Goal: Task Accomplishment & Management: Use online tool/utility

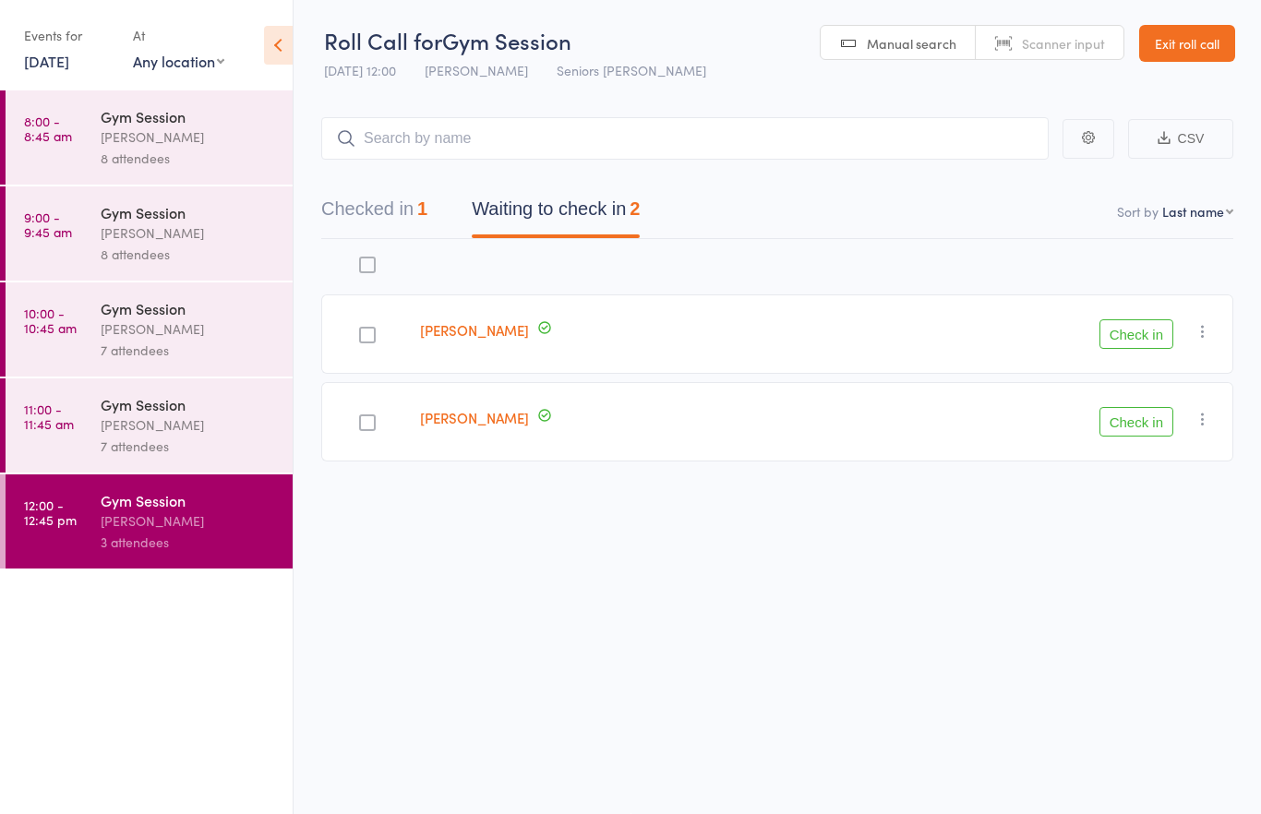
click at [1202, 70] on header "Roll Call for Gym Session [DATE] 12:00 [PERSON_NAME] Seniors Gym Amala Manual s…" at bounding box center [778, 44] width 968 height 90
click at [1216, 47] on link "Exit roll call" at bounding box center [1188, 43] width 96 height 37
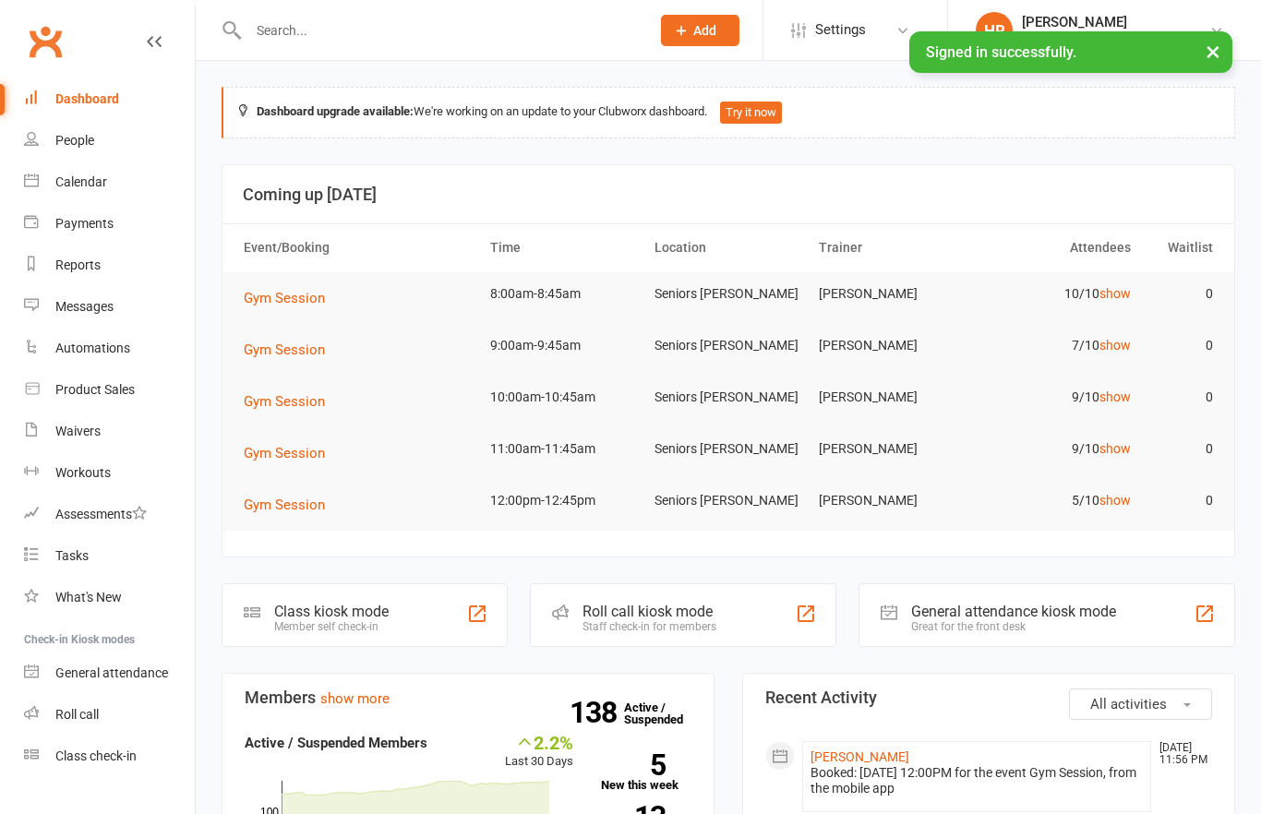
click at [1128, 332] on td "7/10 show" at bounding box center [1057, 345] width 164 height 43
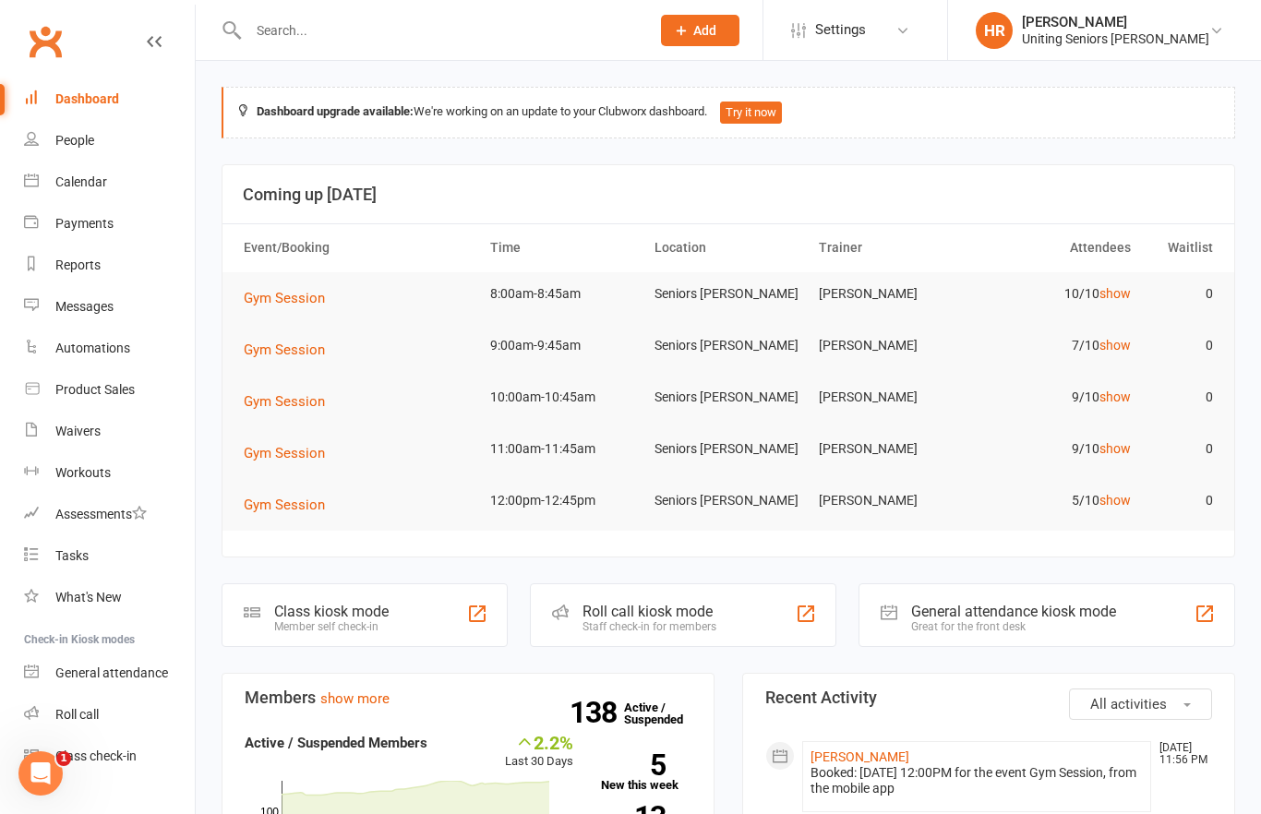
click at [1115, 344] on link "show" at bounding box center [1115, 345] width 31 height 15
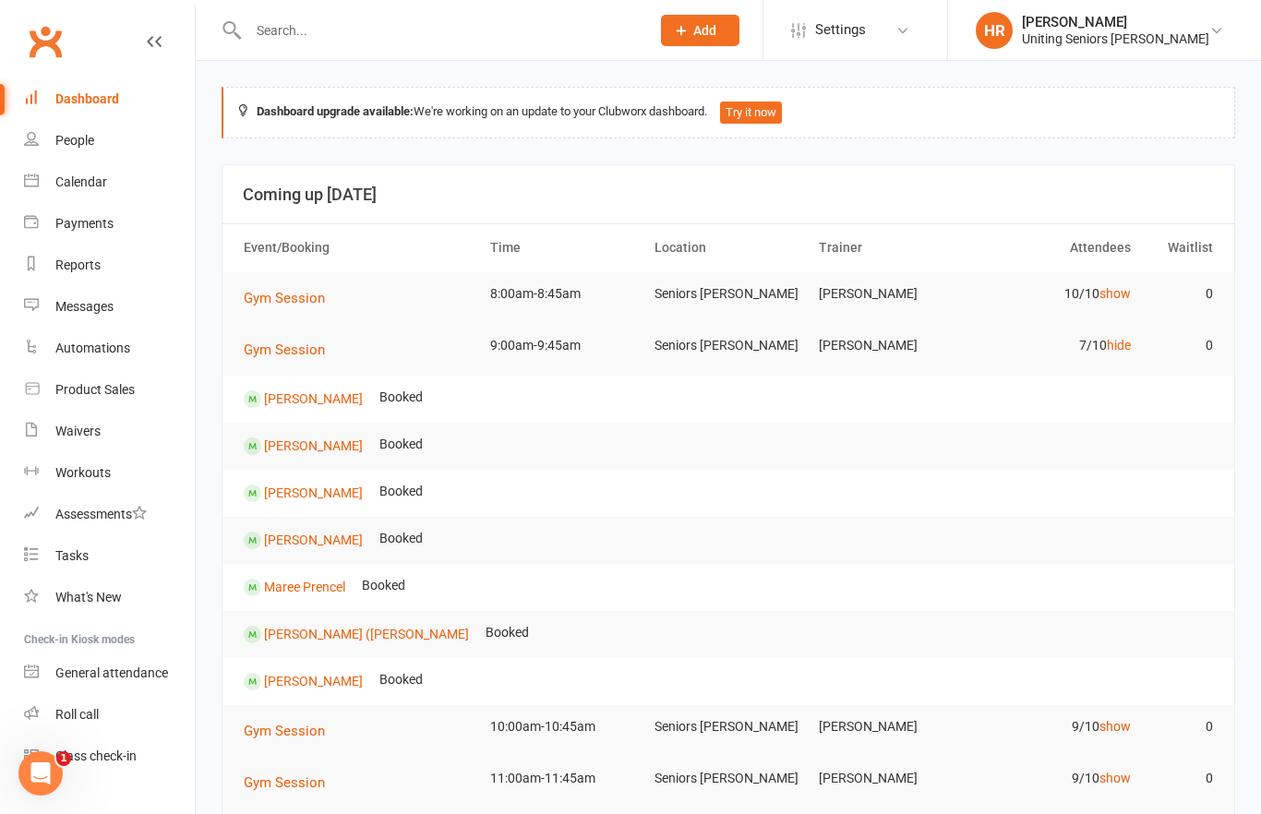
click at [1128, 338] on link "hide" at bounding box center [1119, 345] width 24 height 15
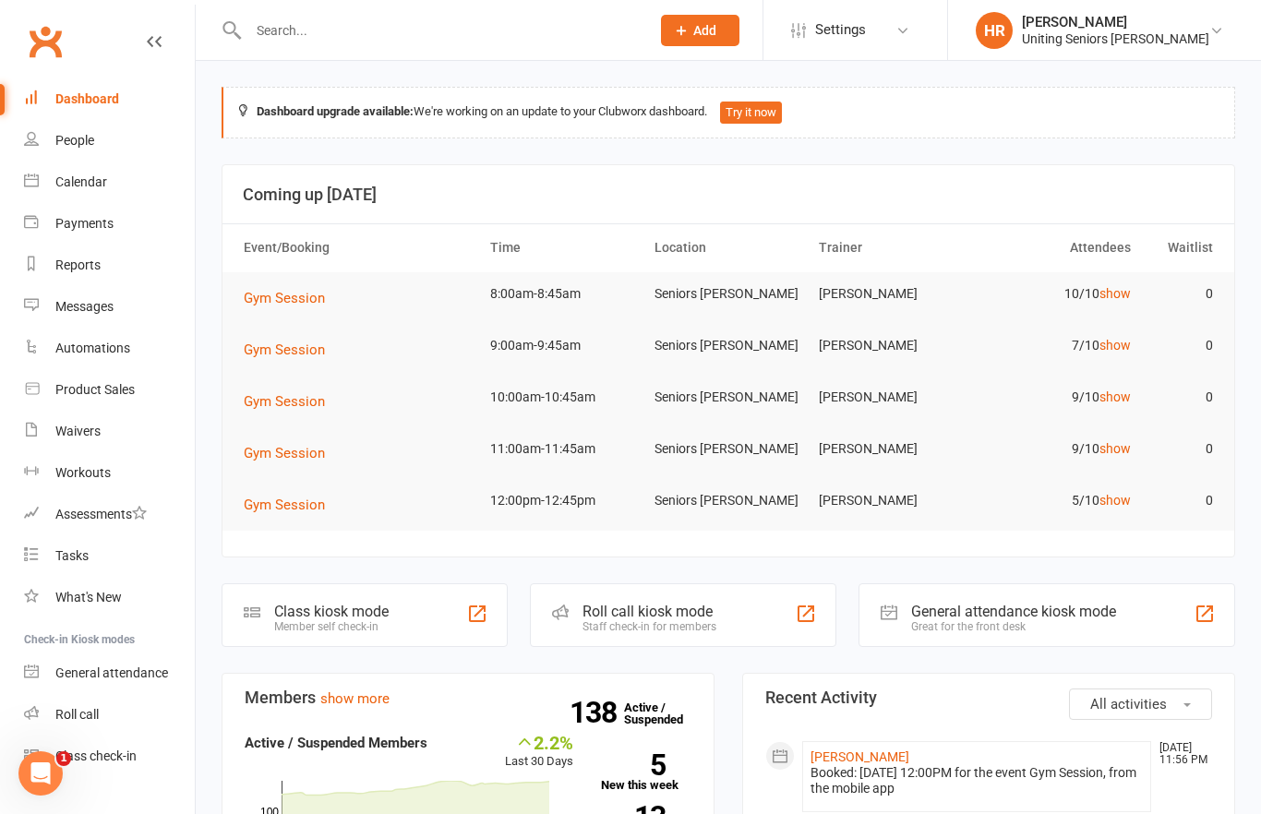
click at [1103, 298] on link "show" at bounding box center [1115, 293] width 31 height 15
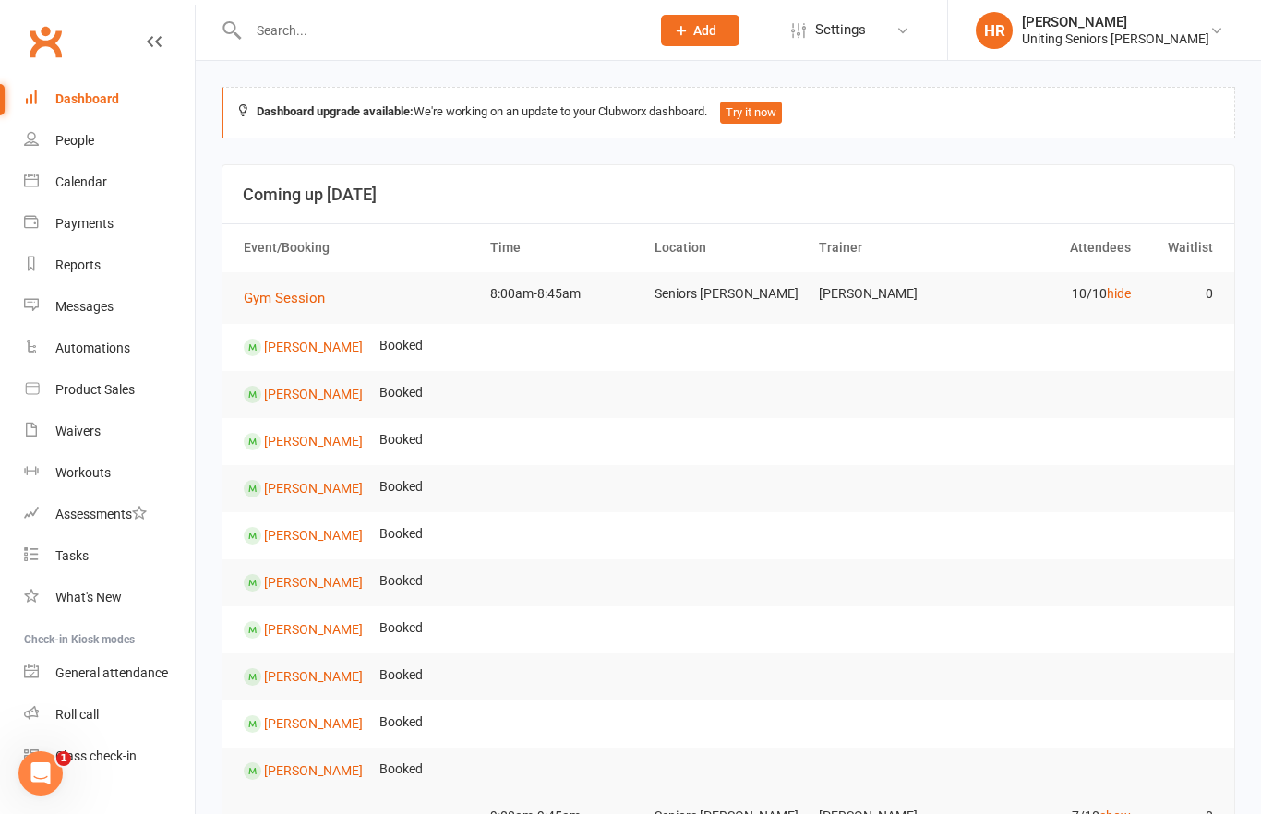
click at [1120, 294] on link "hide" at bounding box center [1119, 293] width 24 height 15
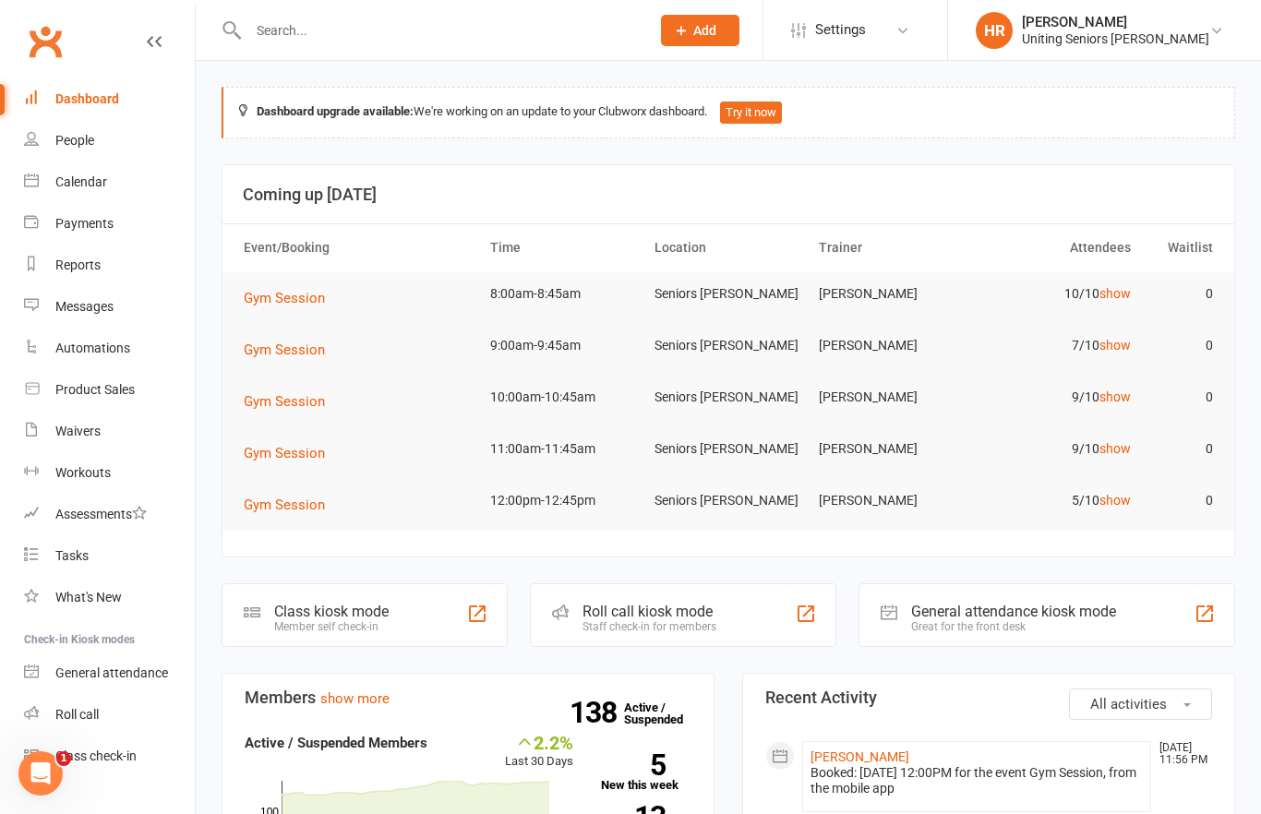
click at [1115, 344] on link "show" at bounding box center [1115, 345] width 31 height 15
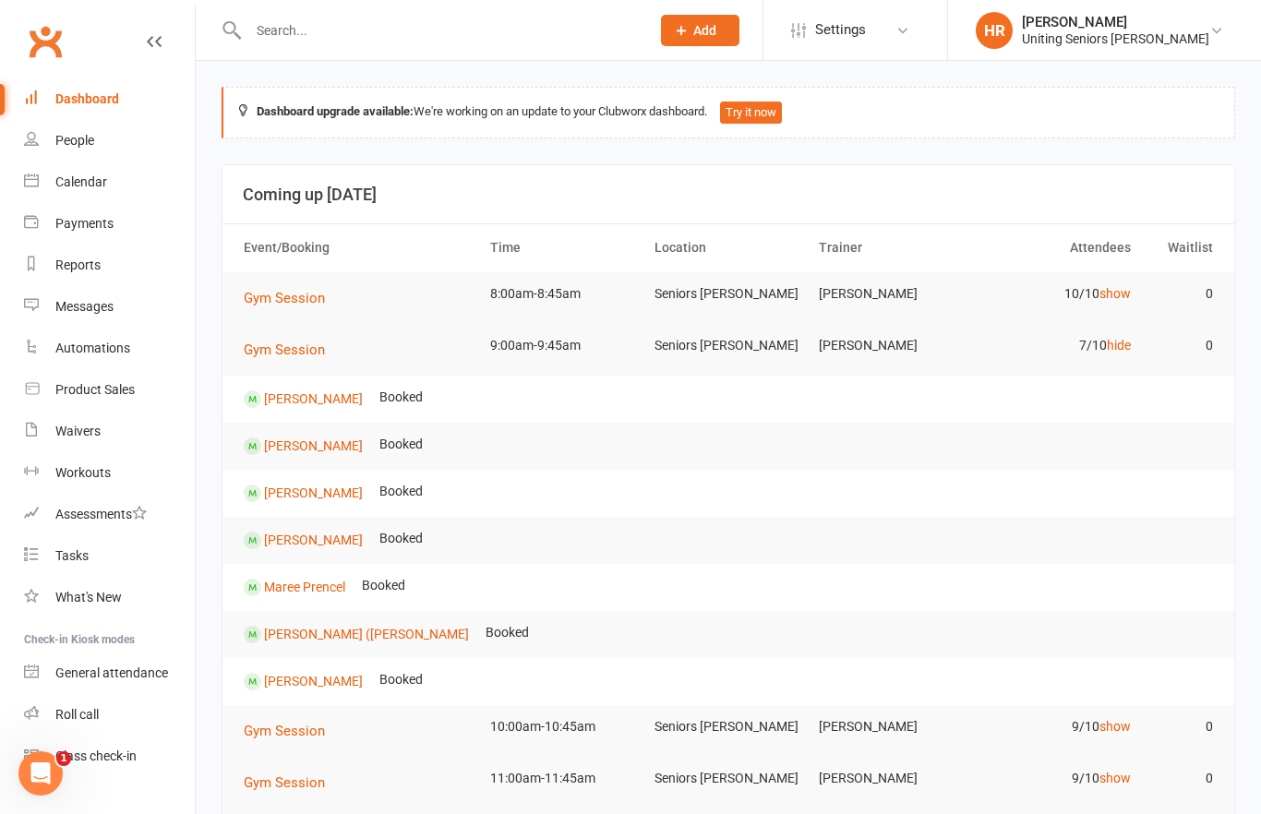
click at [1128, 338] on link "hide" at bounding box center [1119, 345] width 24 height 15
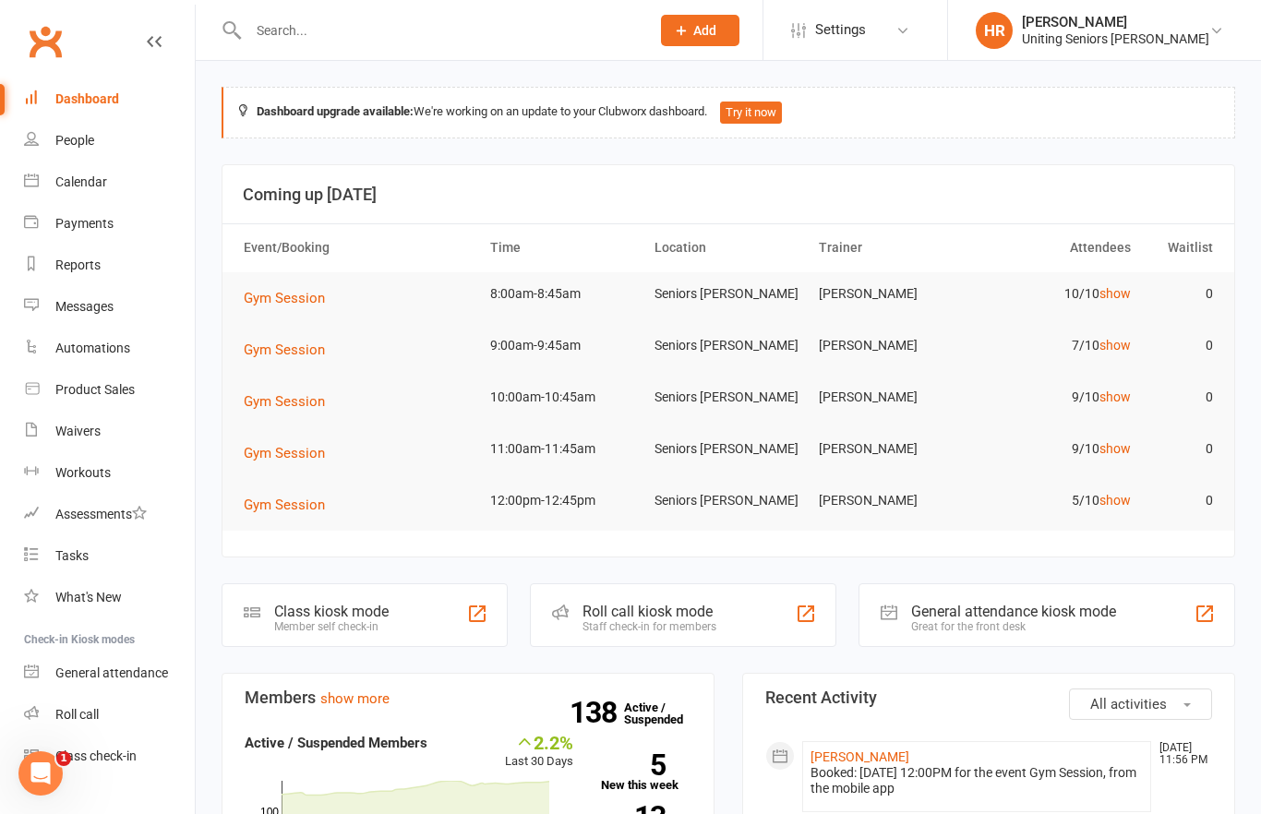
click at [1109, 294] on link "show" at bounding box center [1115, 293] width 31 height 15
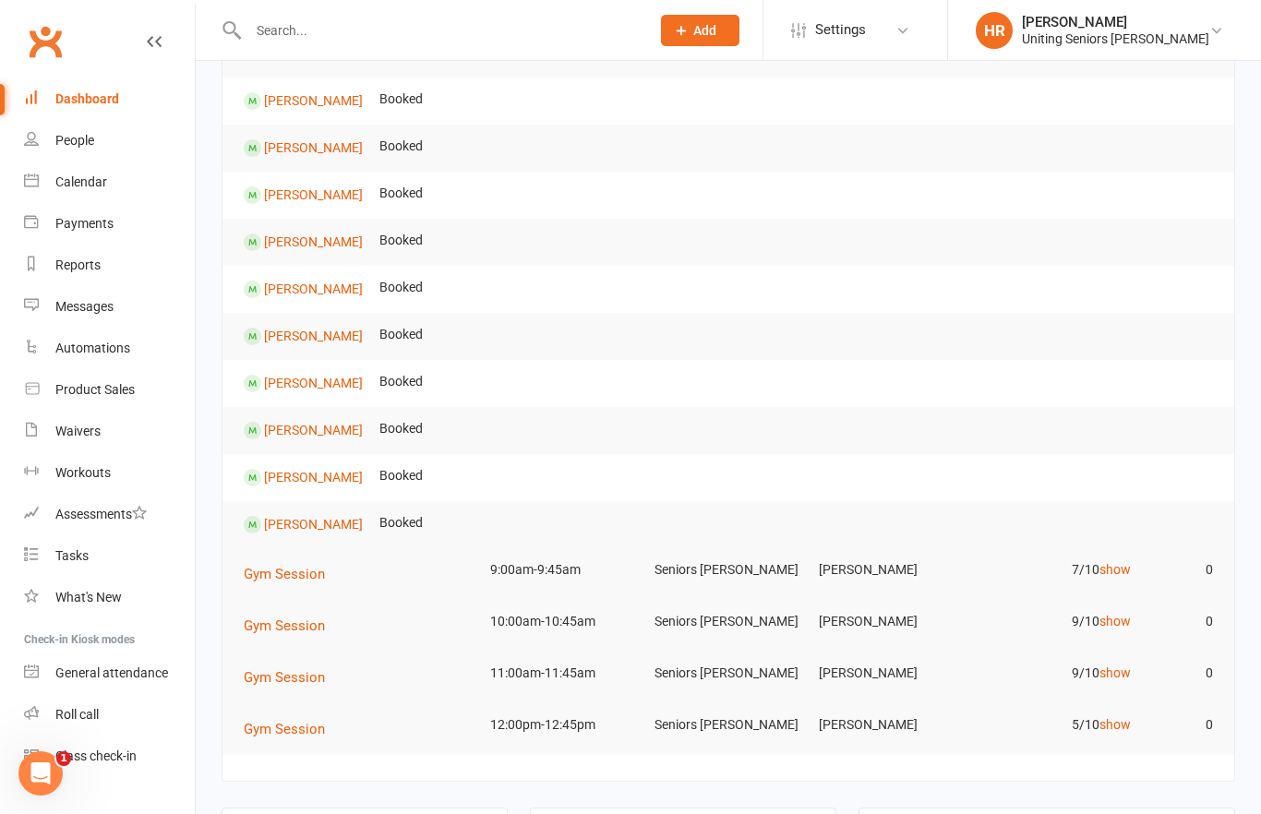
scroll to position [256, 0]
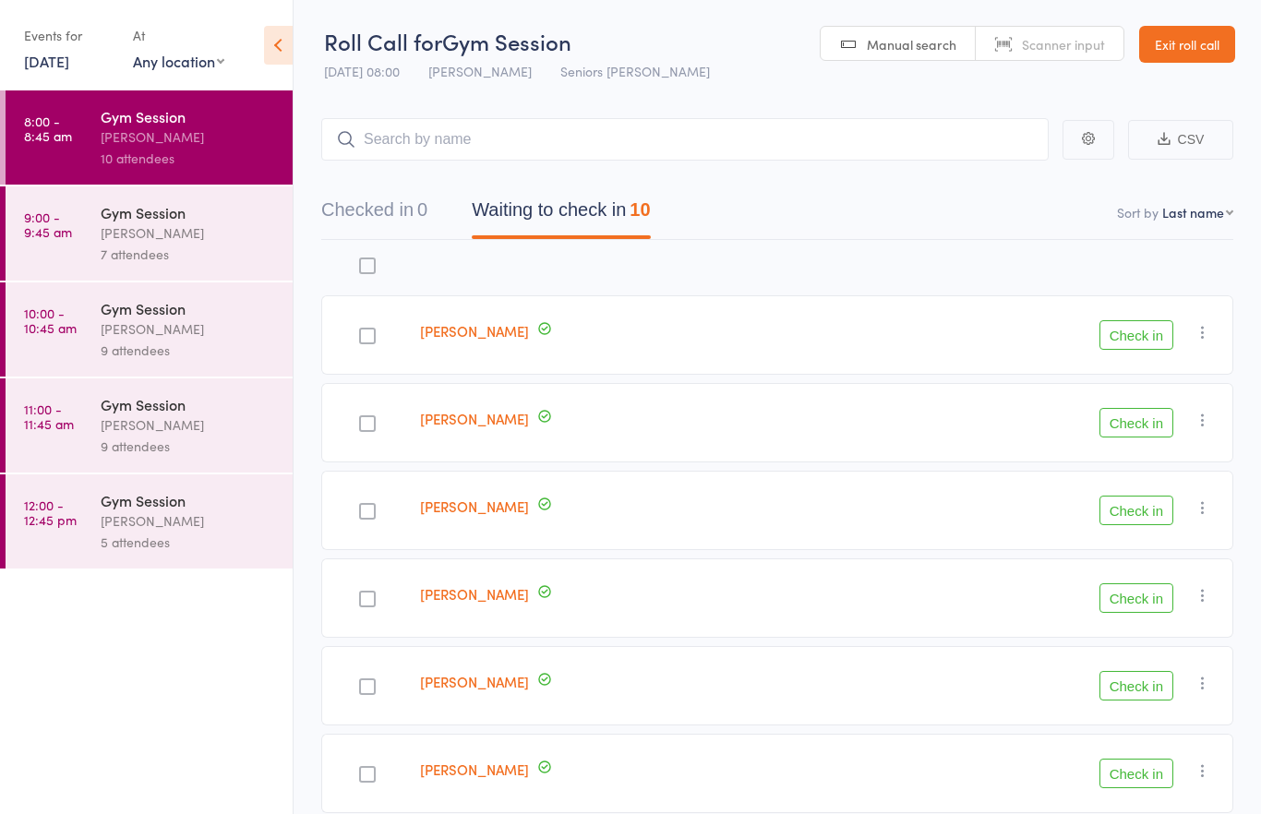
click at [1132, 510] on button "Check in" at bounding box center [1137, 511] width 74 height 30
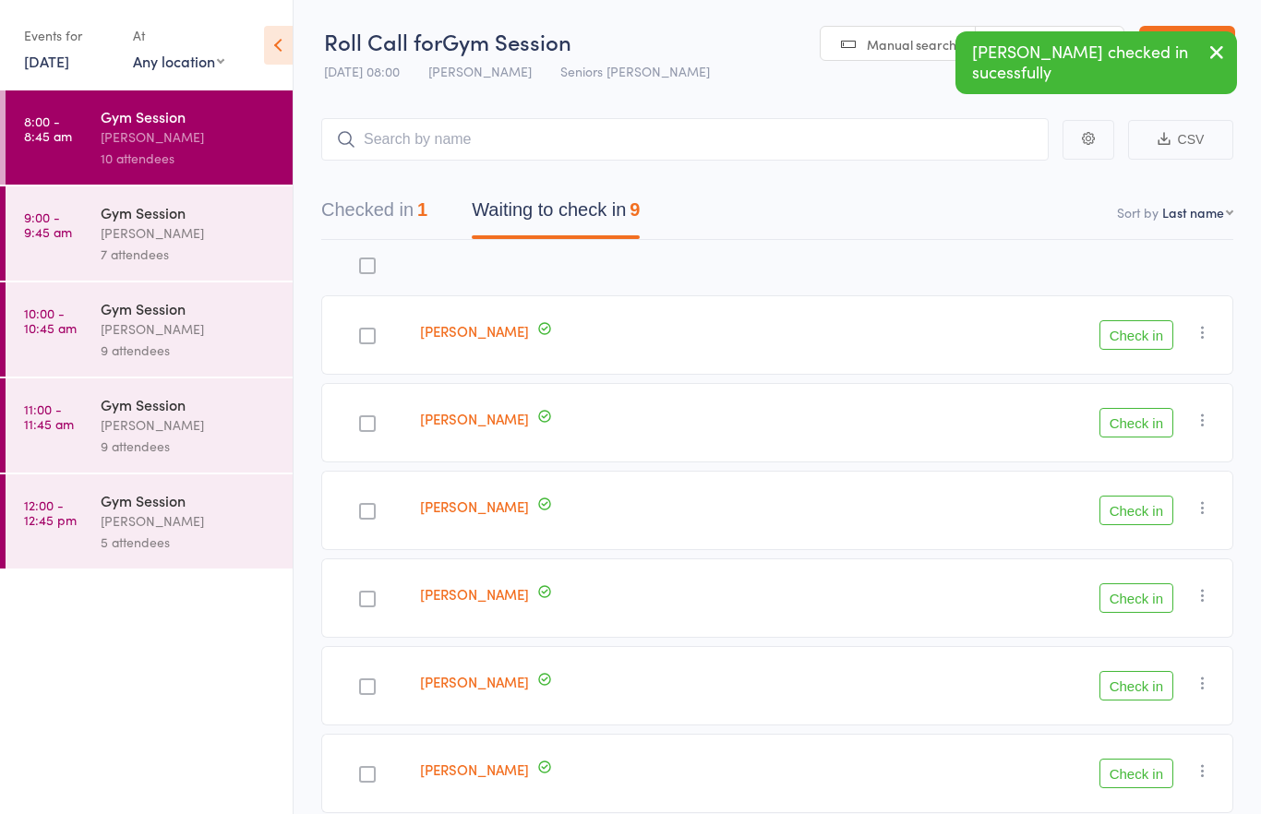
click at [1144, 511] on button "Check in" at bounding box center [1137, 511] width 74 height 30
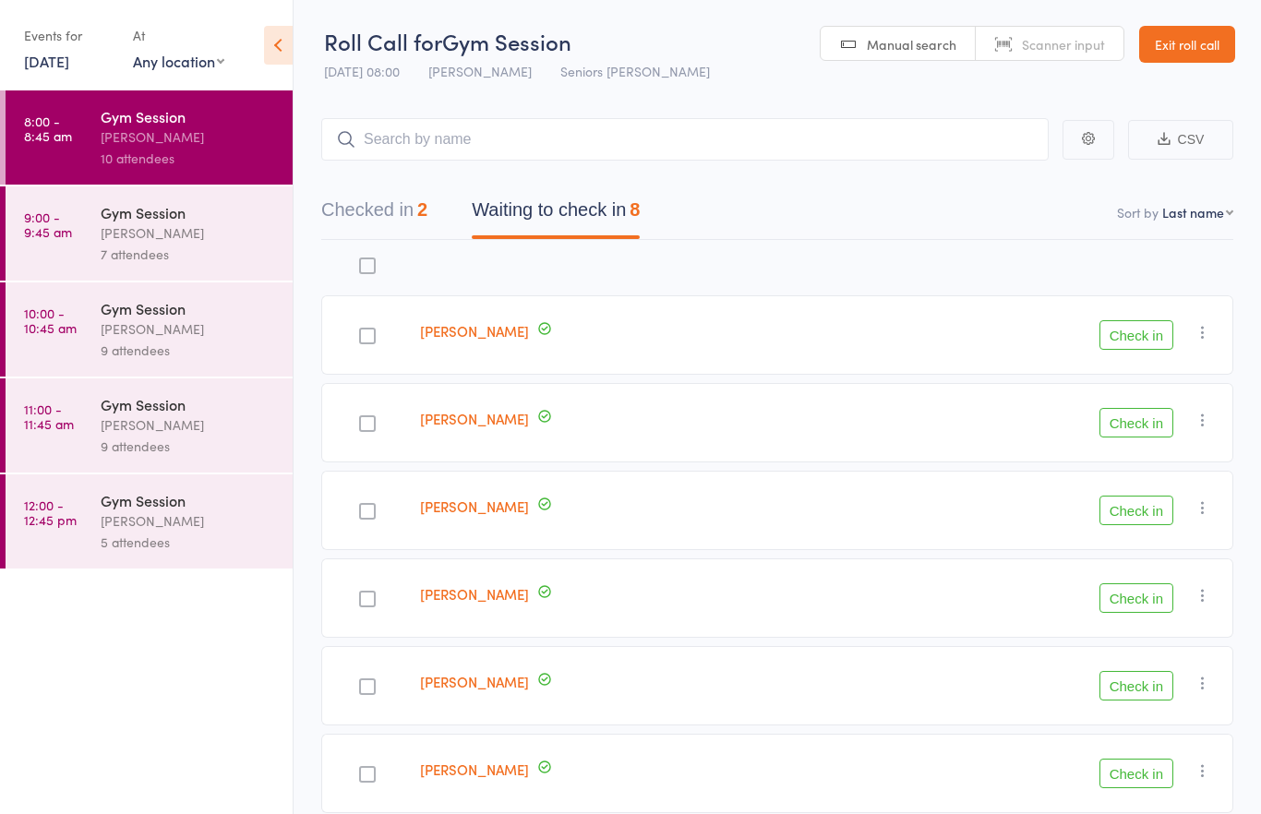
click at [1161, 512] on button "Check in" at bounding box center [1137, 511] width 74 height 30
click at [372, 418] on div at bounding box center [367, 424] width 17 height 17
click at [363, 418] on input "checkbox" at bounding box center [363, 418] width 0 height 0
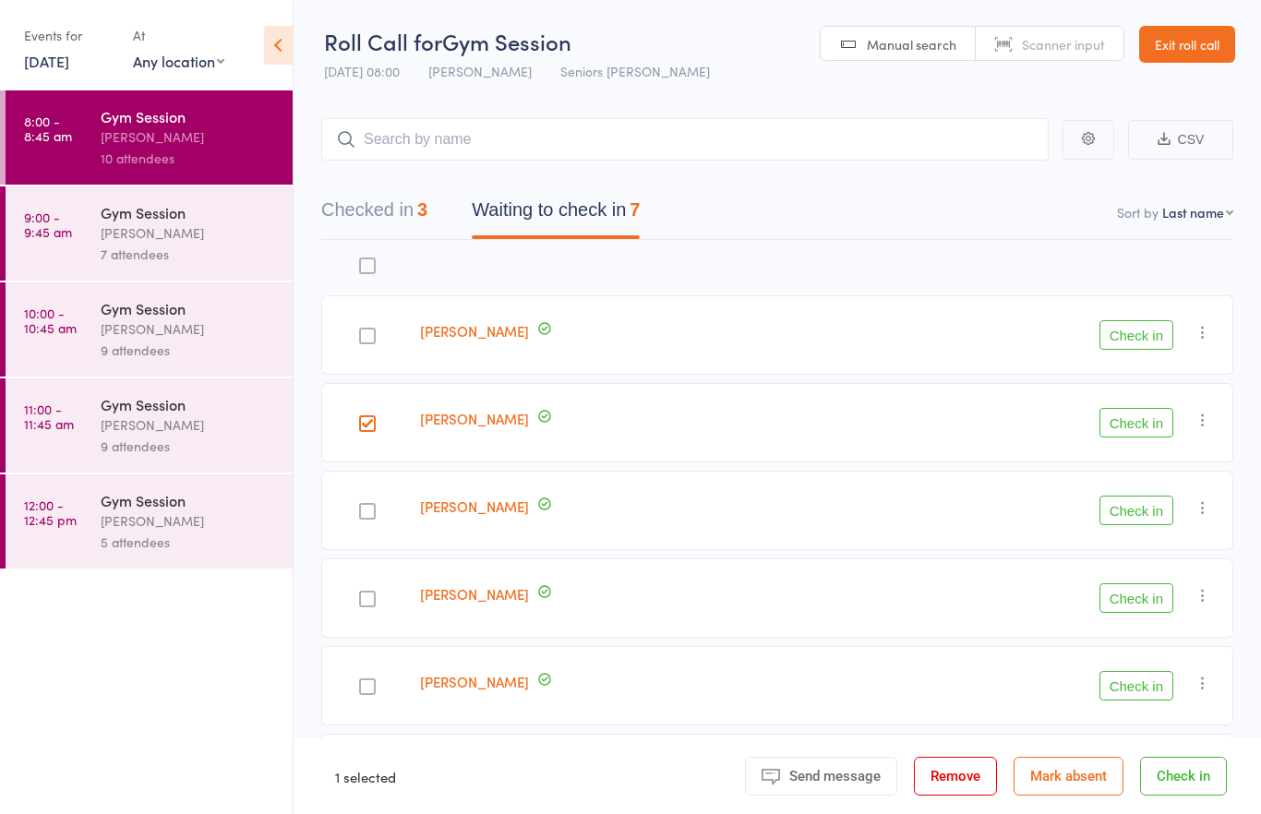
click at [1141, 430] on button "Check in" at bounding box center [1137, 423] width 74 height 30
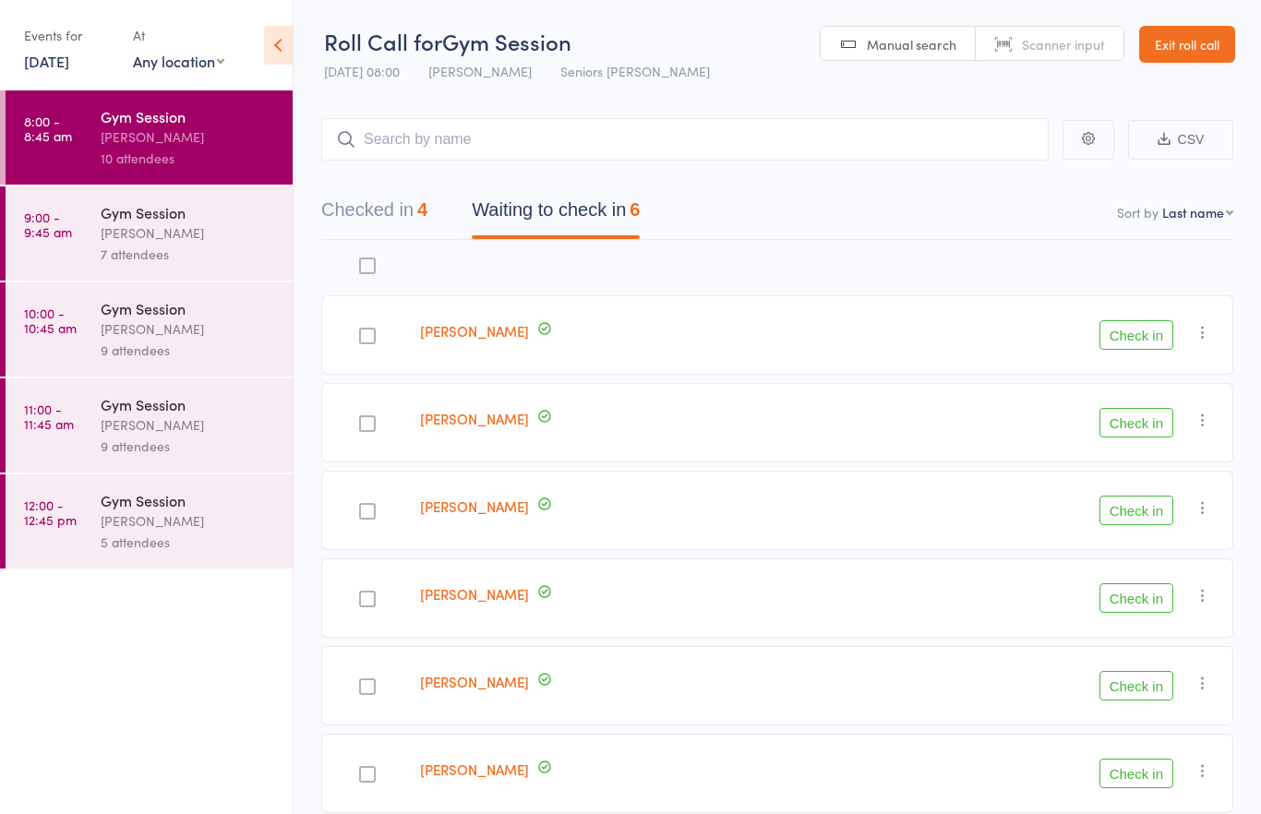
click at [1147, 695] on button "Check in" at bounding box center [1137, 686] width 74 height 30
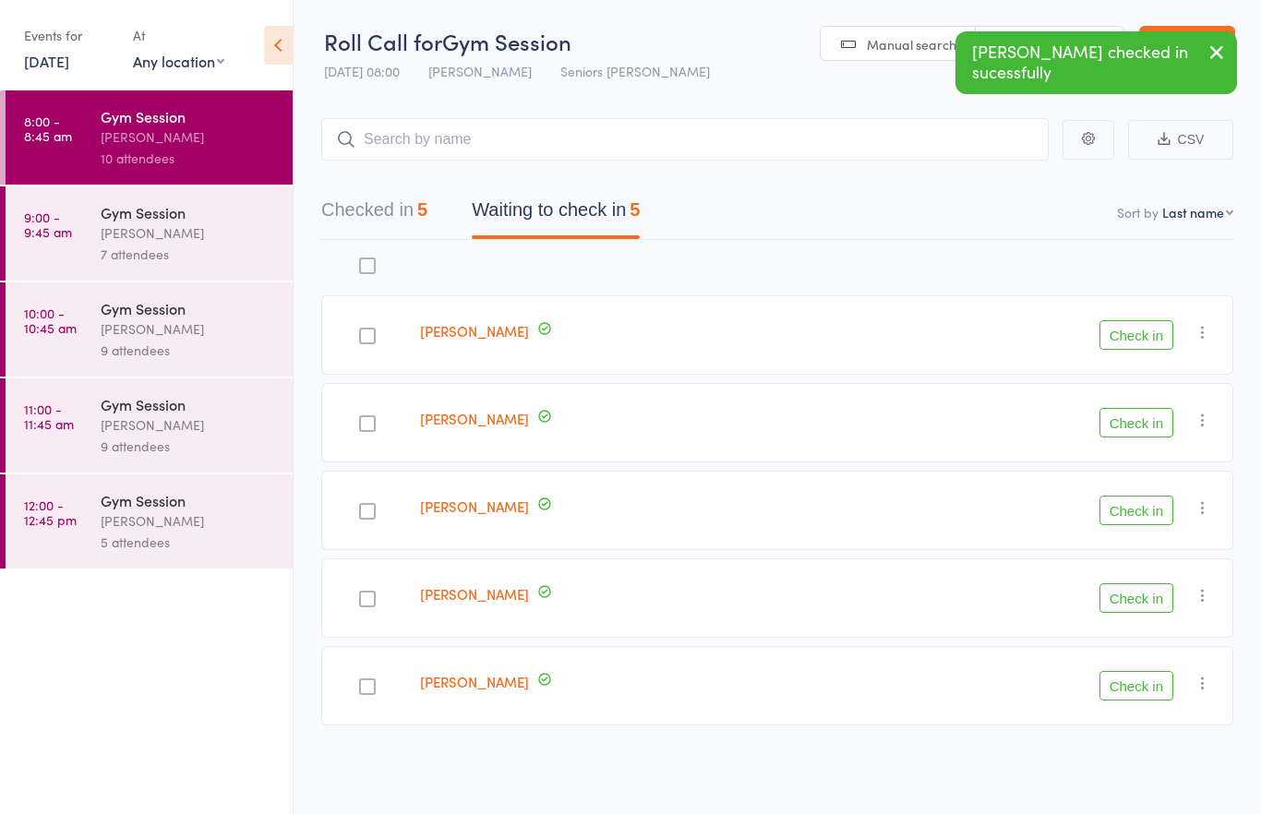
click at [1166, 676] on button "Check in" at bounding box center [1137, 686] width 74 height 30
click at [1147, 606] on button "Check in" at bounding box center [1137, 599] width 74 height 30
click at [1129, 513] on button "Check in" at bounding box center [1137, 511] width 74 height 30
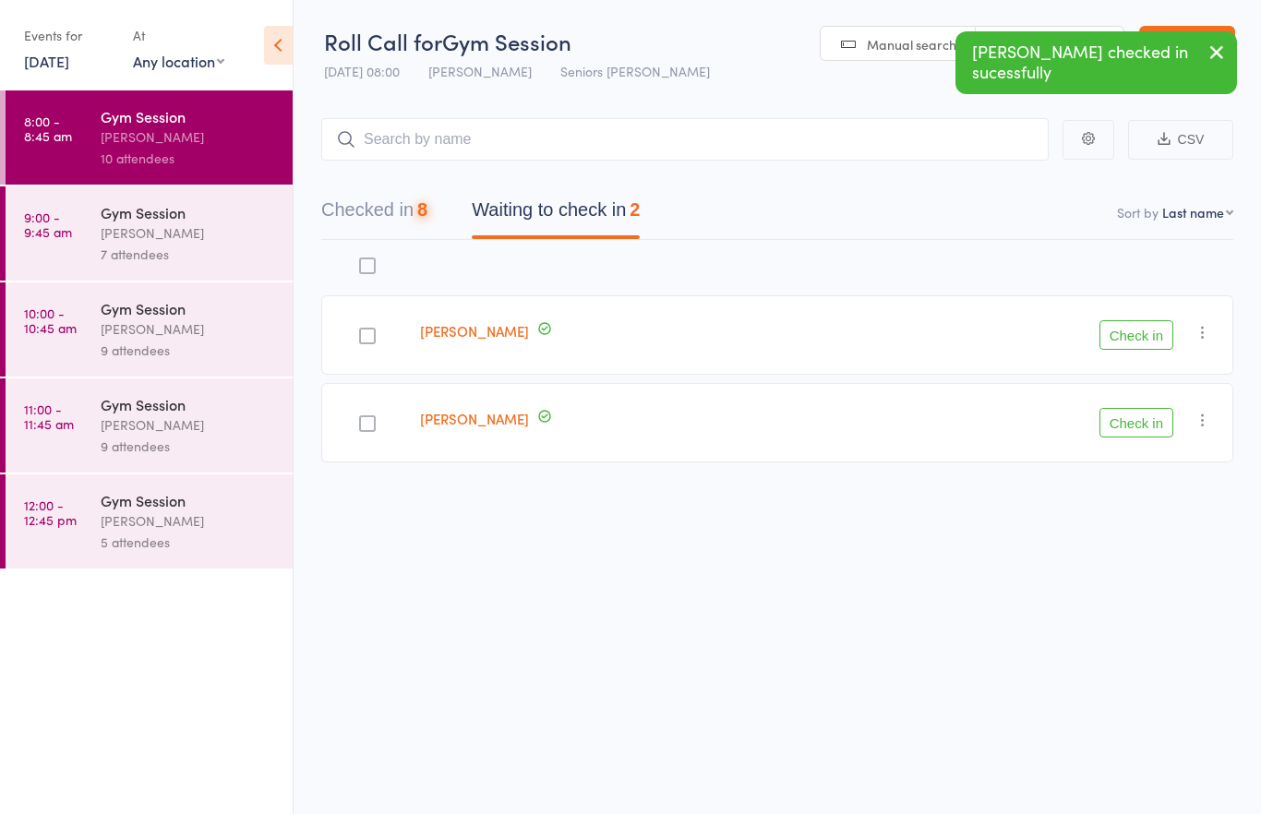
click at [1148, 429] on button "Check in" at bounding box center [1137, 423] width 74 height 30
